Goal: Task Accomplishment & Management: Manage account settings

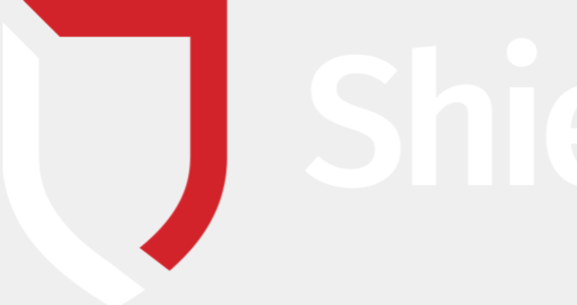
type input "[EMAIL_ADDRESS][DOMAIN_NAME]"
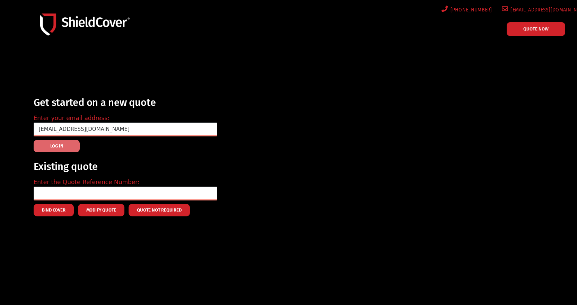
click at [59, 149] on button "LOG IN" at bounding box center [57, 146] width 46 height 12
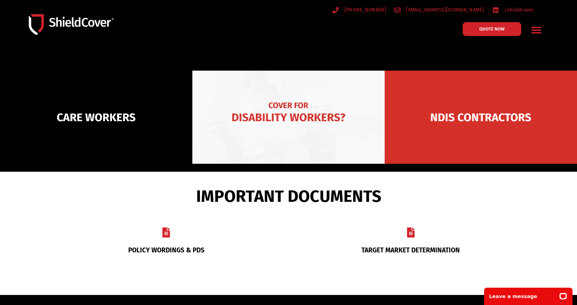
click at [287, 110] on img at bounding box center [288, 117] width 192 height 93
